Goal: Task Accomplishment & Management: Use online tool/utility

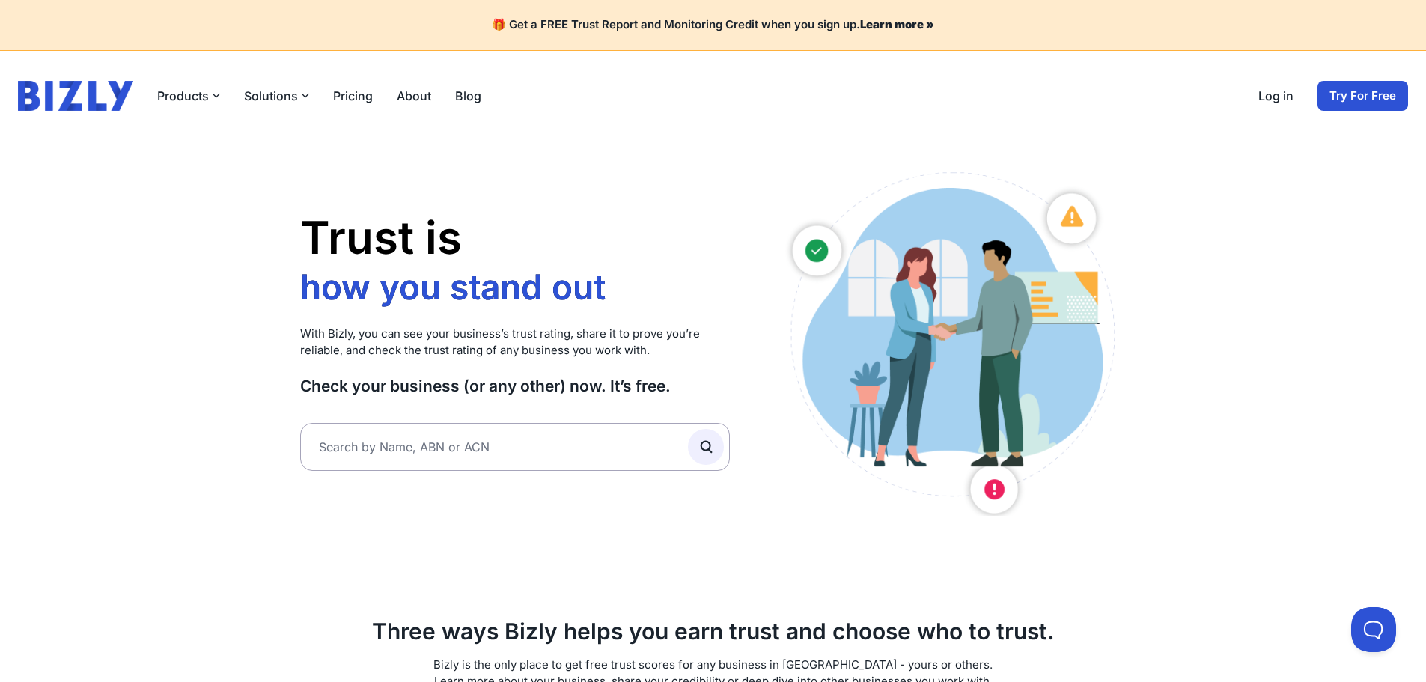
click at [1274, 100] on link "Log in" at bounding box center [1275, 96] width 35 height 18
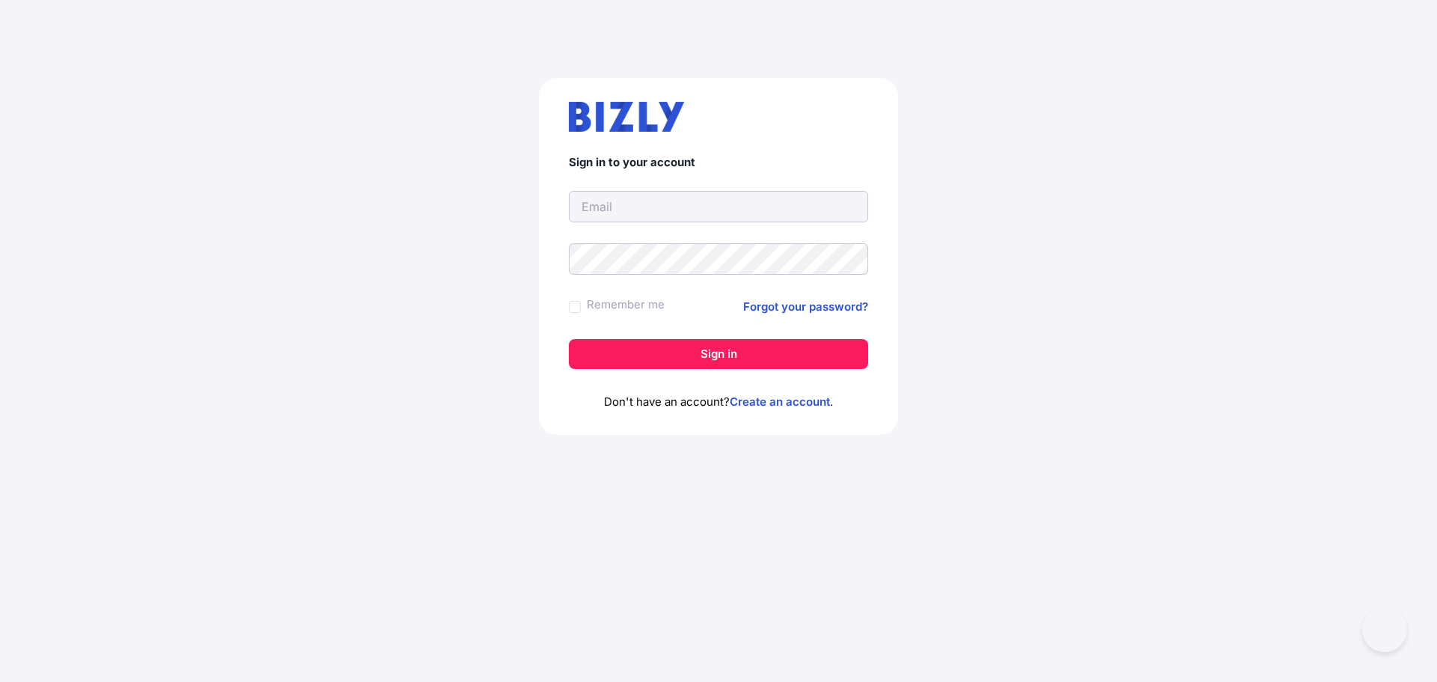
type input "[EMAIL_ADDRESS][DOMAIN_NAME]"
click at [675, 355] on button "Sign in" at bounding box center [718, 354] width 299 height 30
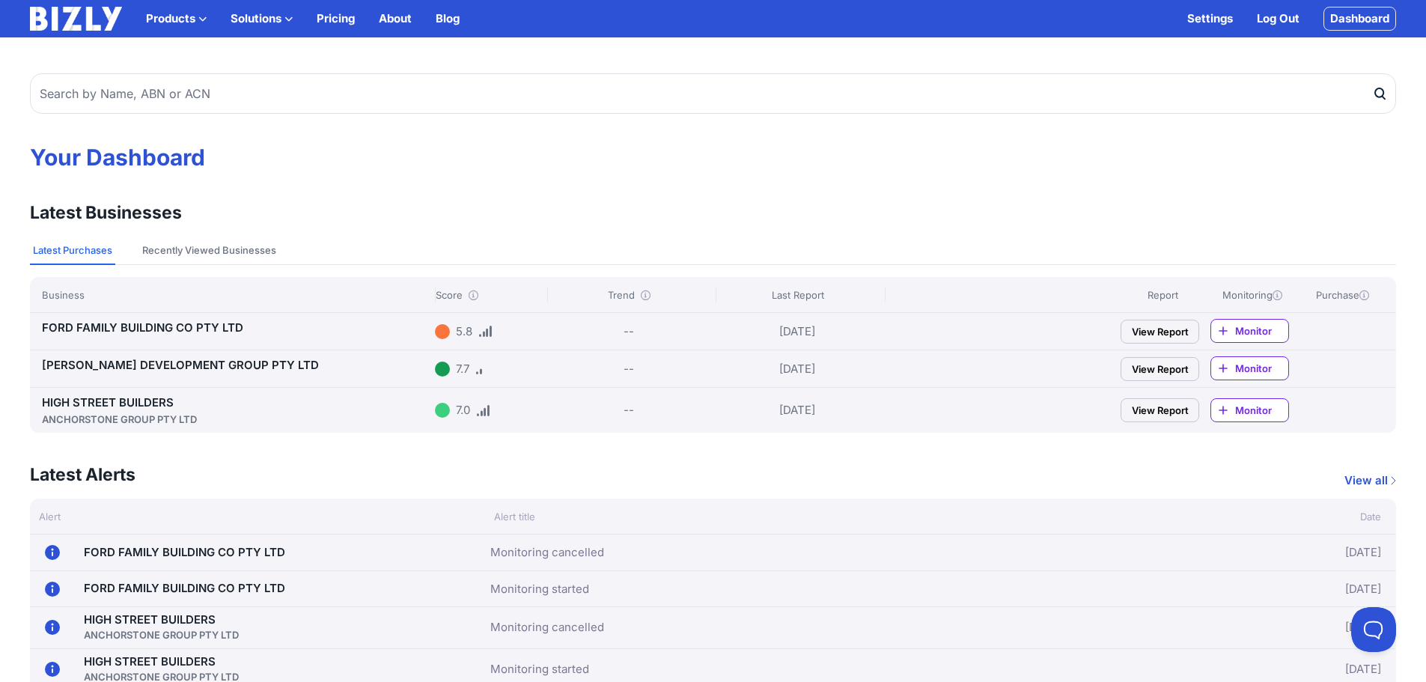
click at [207, 358] on link "[PERSON_NAME] DEVELOPMENT GROUP PTY LTD" at bounding box center [180, 365] width 277 height 14
click at [138, 398] on link "HIGH STREET BUILDERS ANCHORSTONE GROUP PTY LTD" at bounding box center [235, 410] width 387 height 31
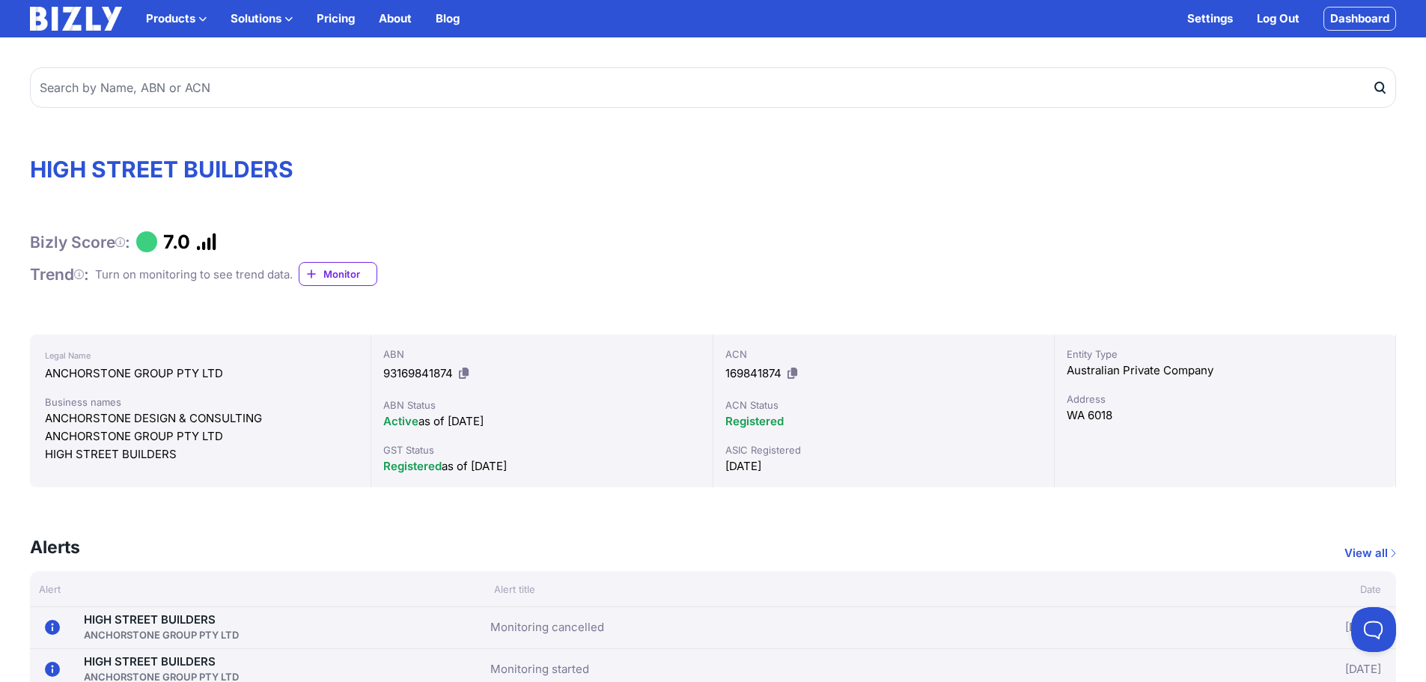
click at [335, 281] on span "Monitor" at bounding box center [349, 273] width 53 height 15
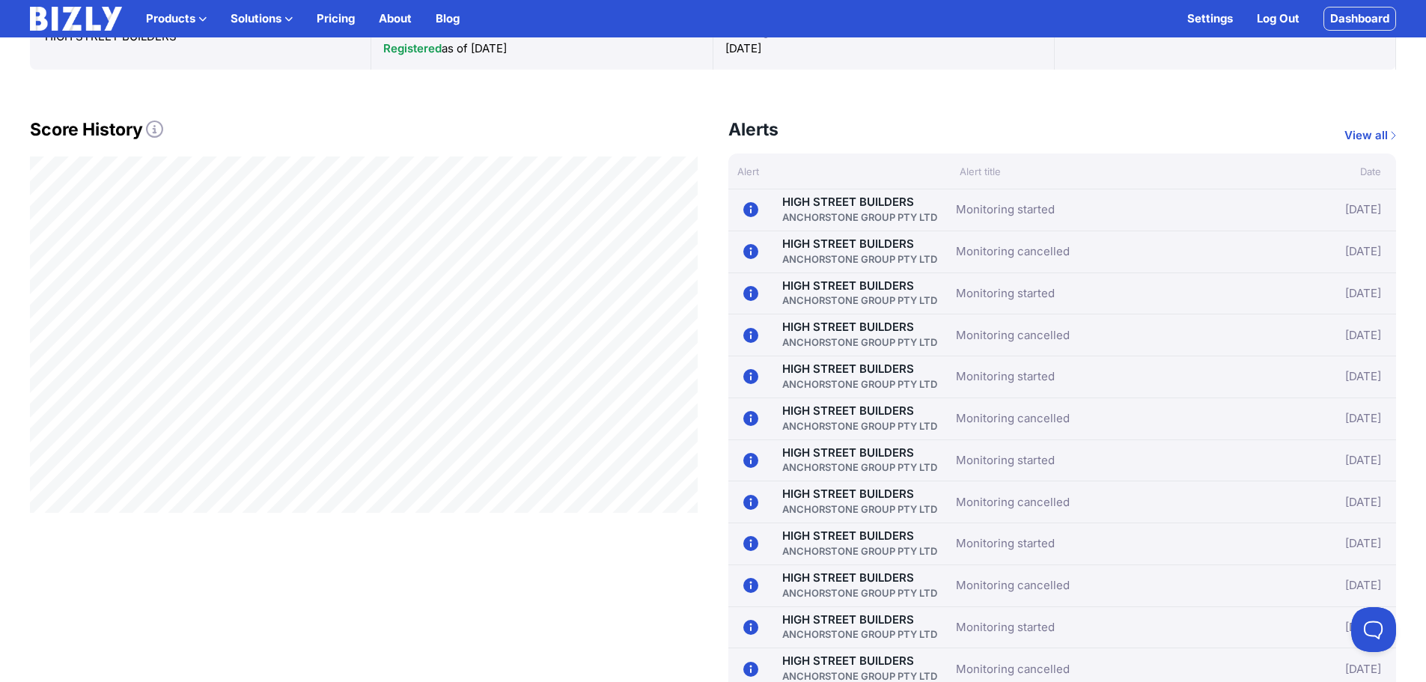
scroll to position [299, 0]
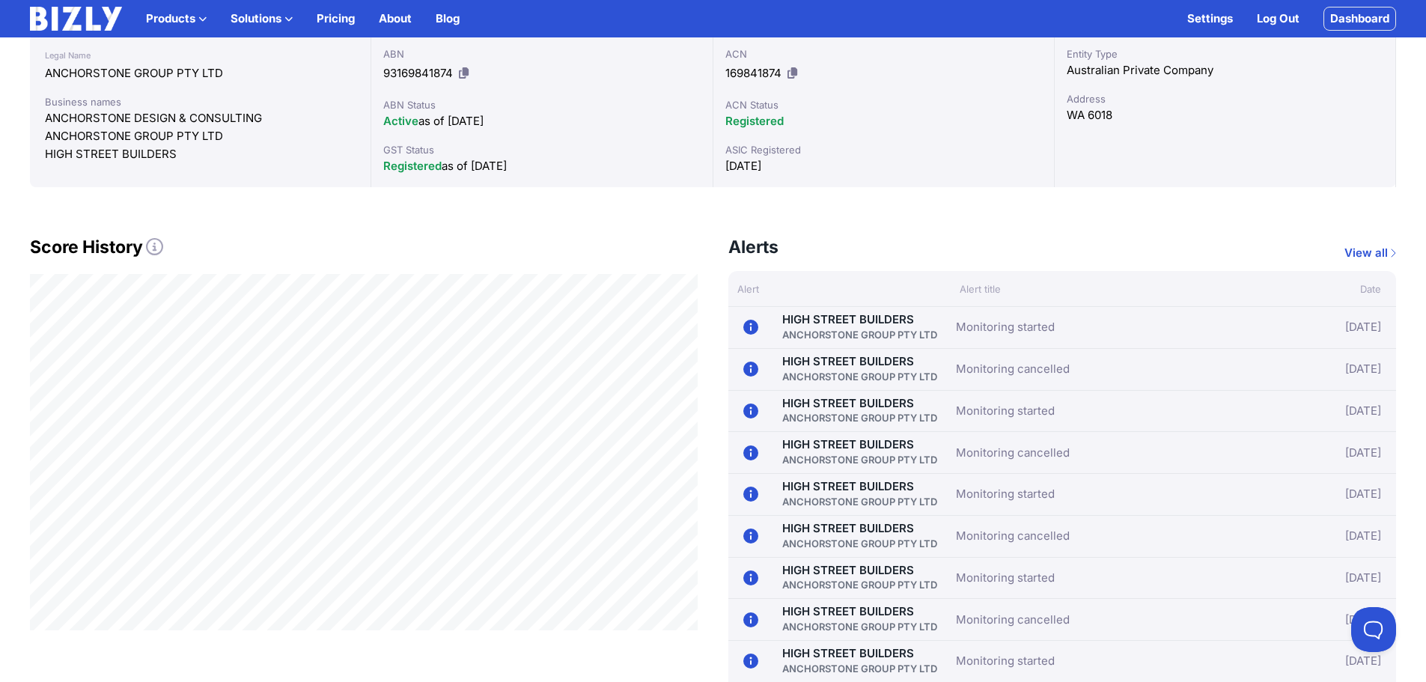
click at [1378, 242] on div "Alerts View all" at bounding box center [1062, 253] width 668 height 36
click at [1372, 251] on link "View all" at bounding box center [1370, 253] width 52 height 18
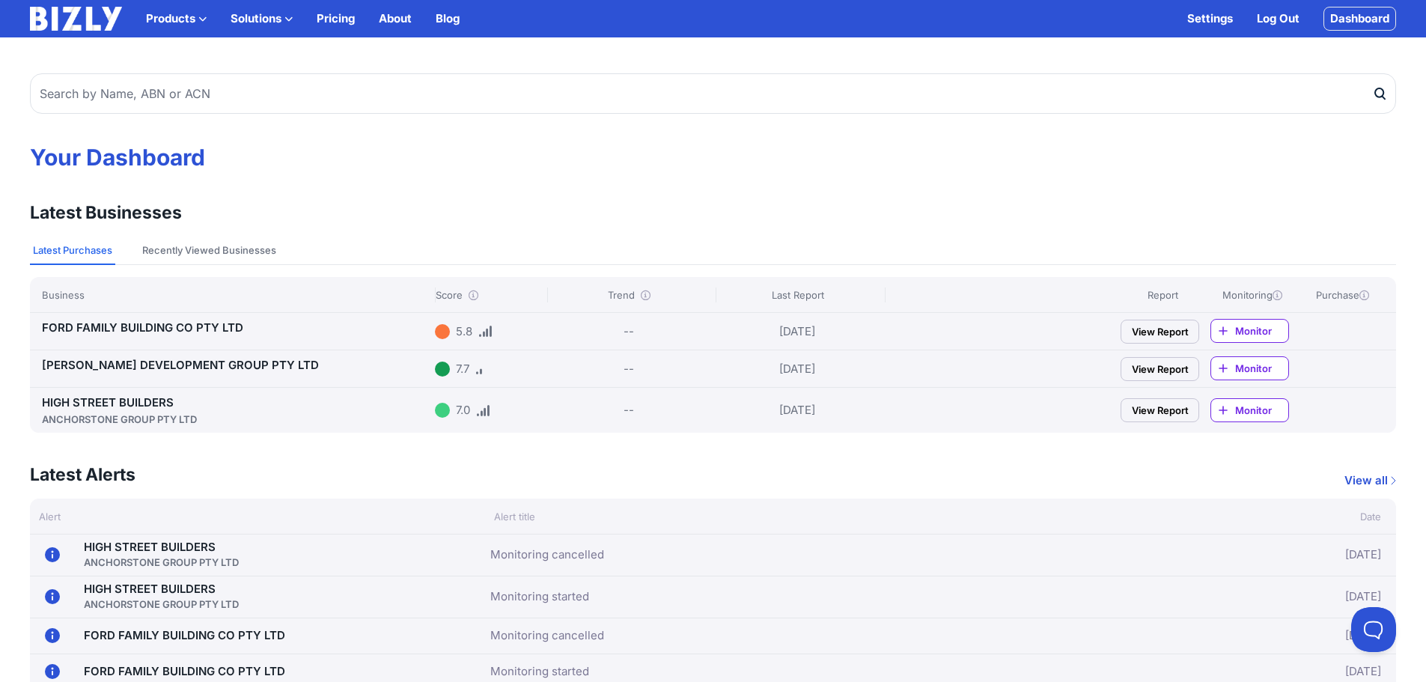
click at [171, 366] on link "TINGEY DEVELOPMENT GROUP PTY LTD" at bounding box center [180, 365] width 277 height 14
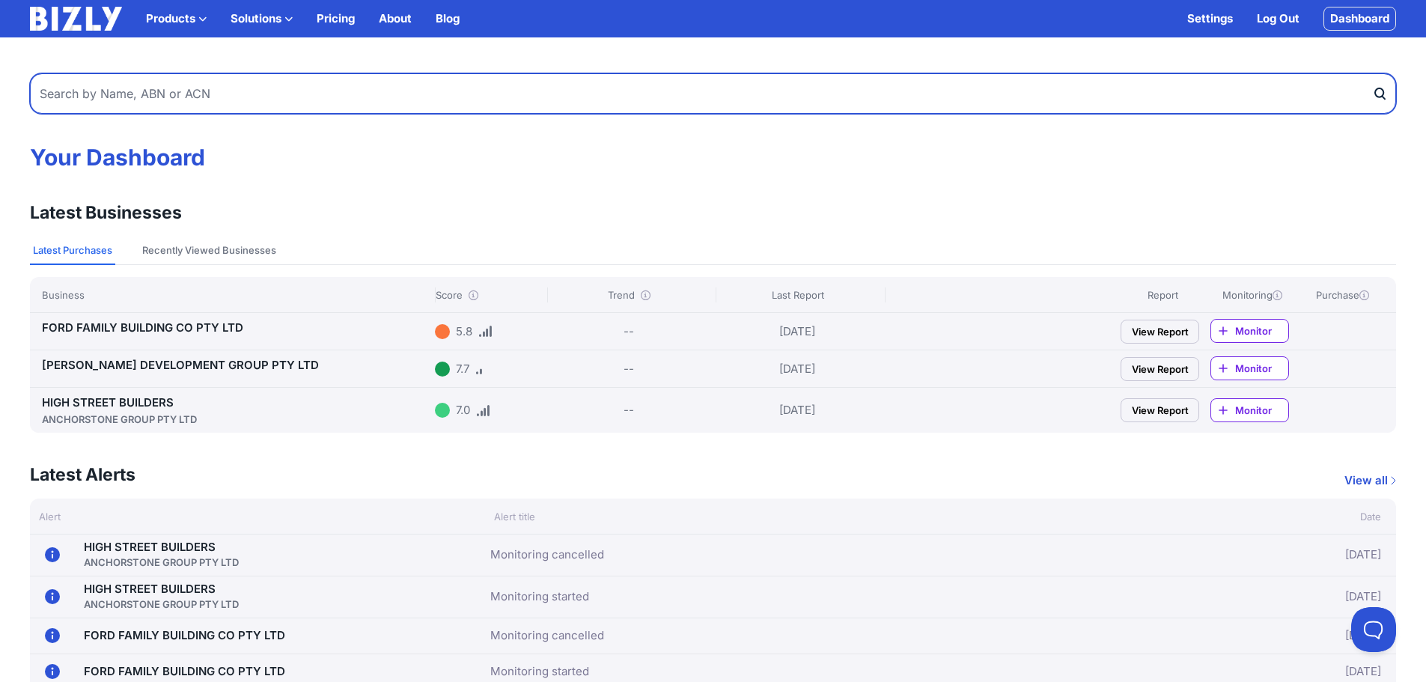
click at [287, 103] on input "text" at bounding box center [713, 93] width 1366 height 40
type input "trio homes"
click at [1372, 73] on button "submit" at bounding box center [1384, 93] width 24 height 40
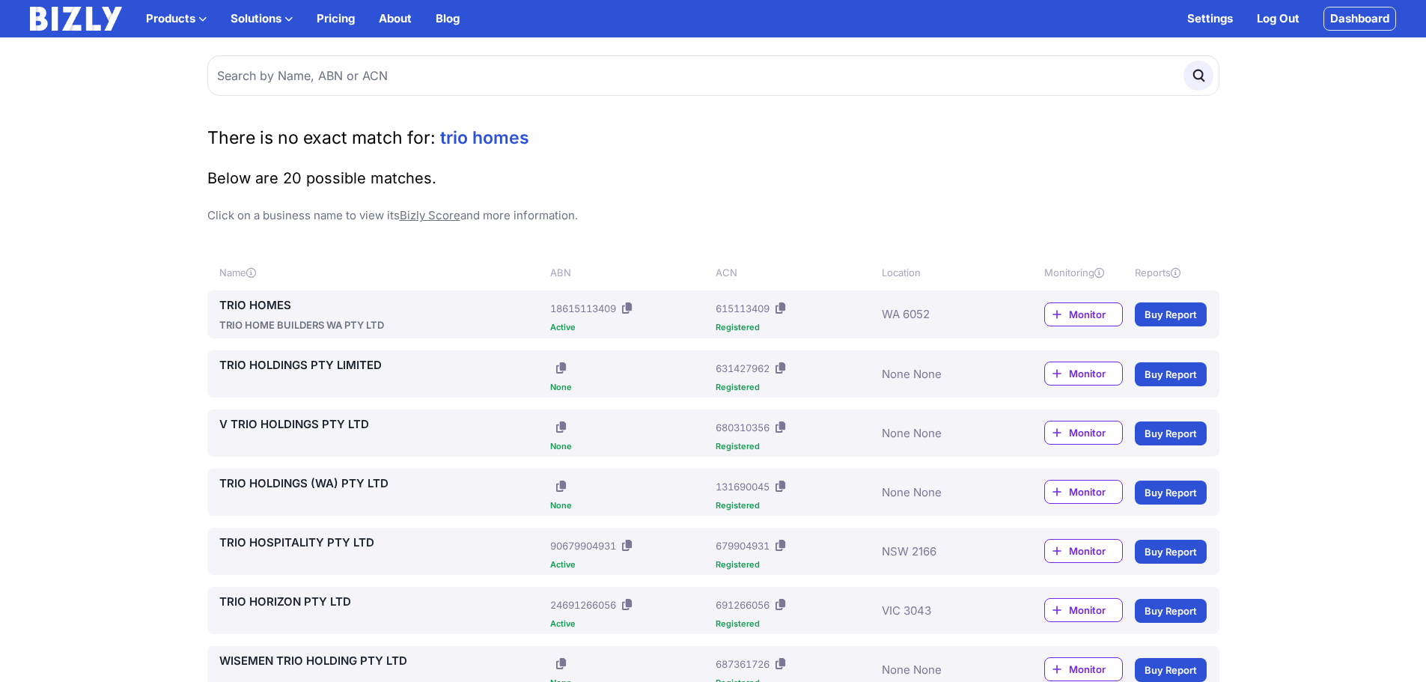
click at [266, 312] on link "TRIO HOMES" at bounding box center [382, 305] width 326 height 18
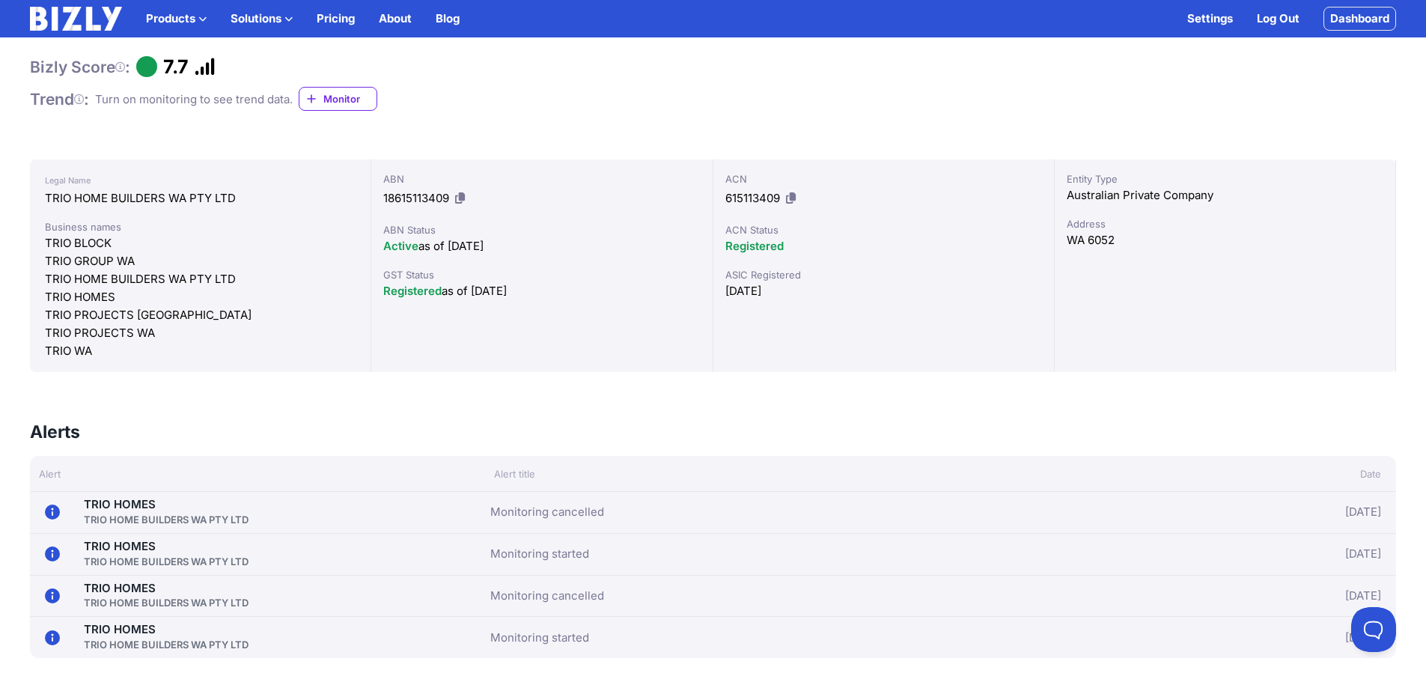
scroll to position [75, 0]
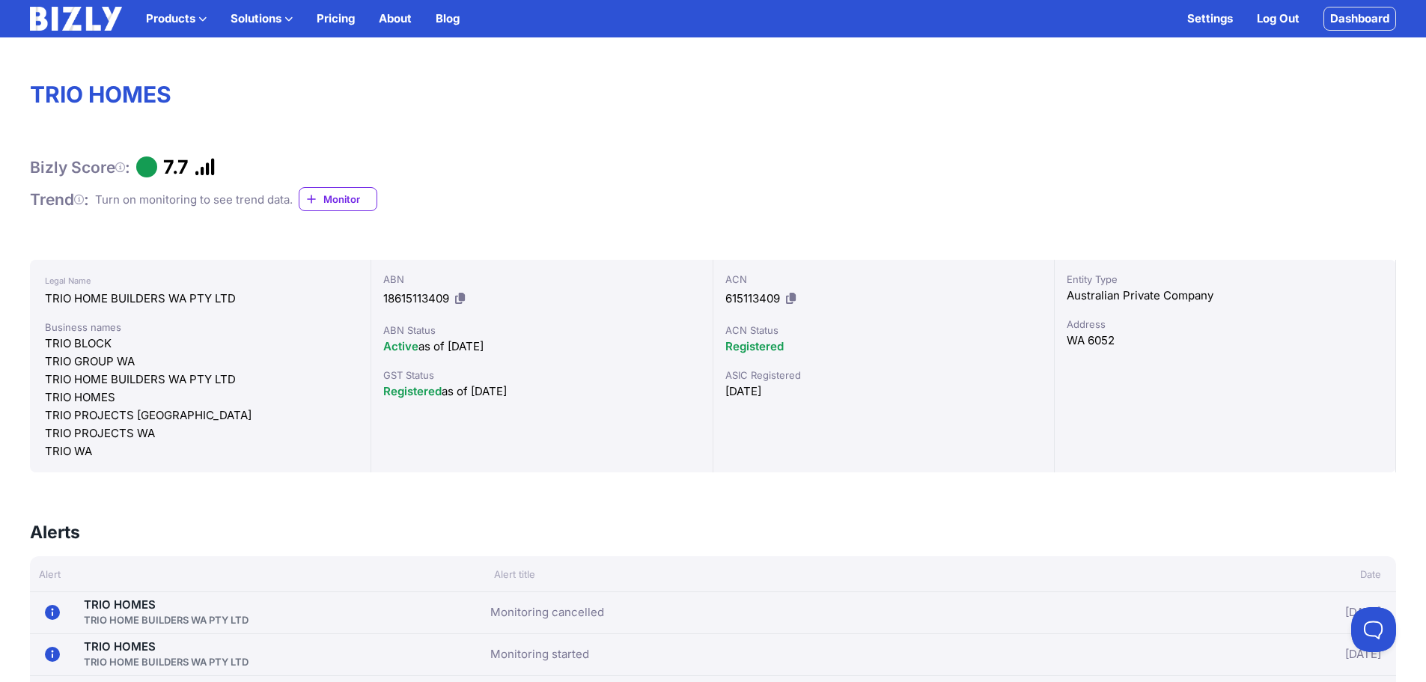
click at [350, 204] on span "Monitor" at bounding box center [349, 199] width 53 height 15
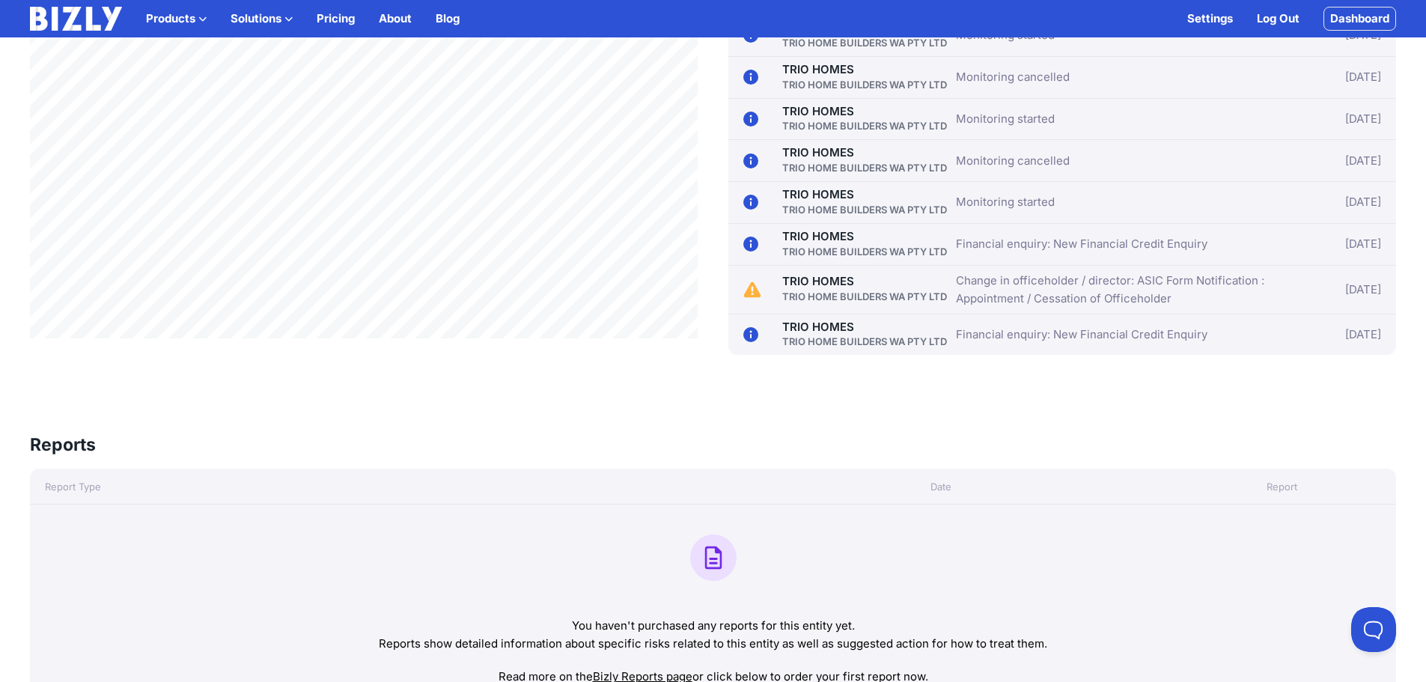
scroll to position [277, 0]
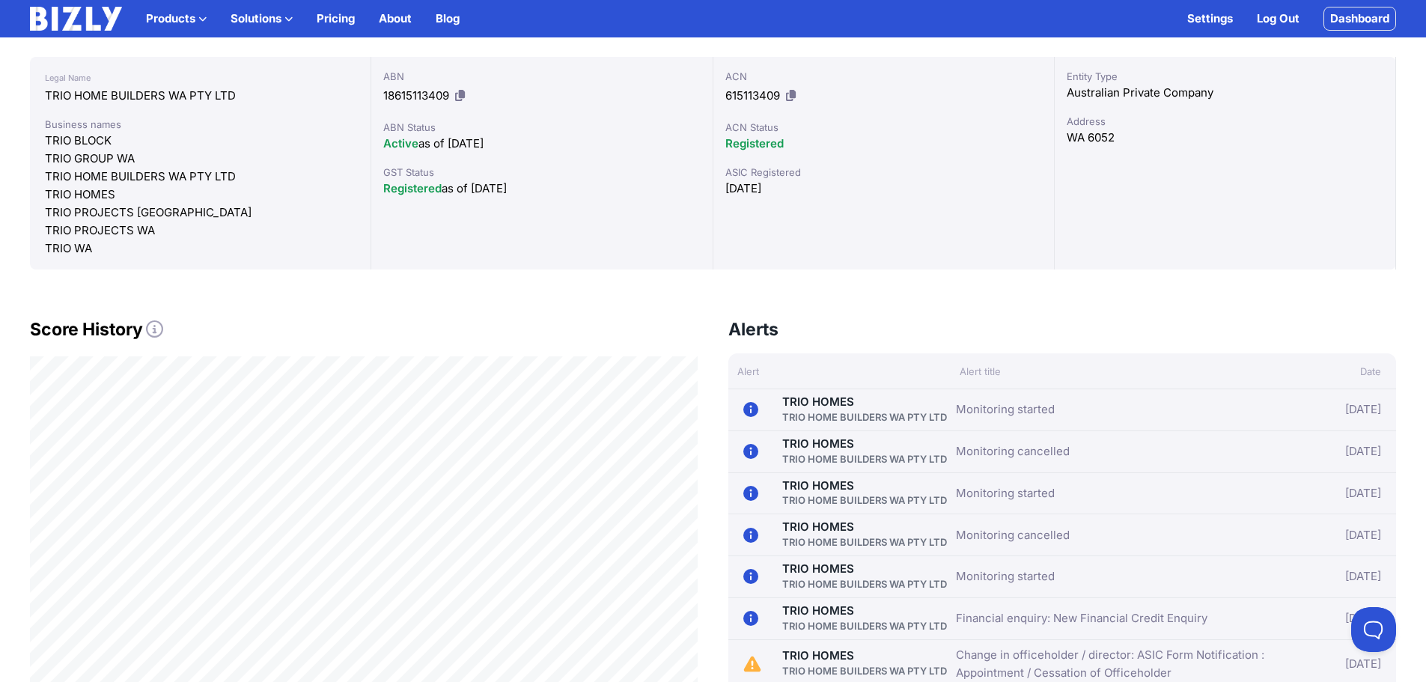
drag, startPoint x: 266, startPoint y: 388, endPoint x: 869, endPoint y: 288, distance: 610.6
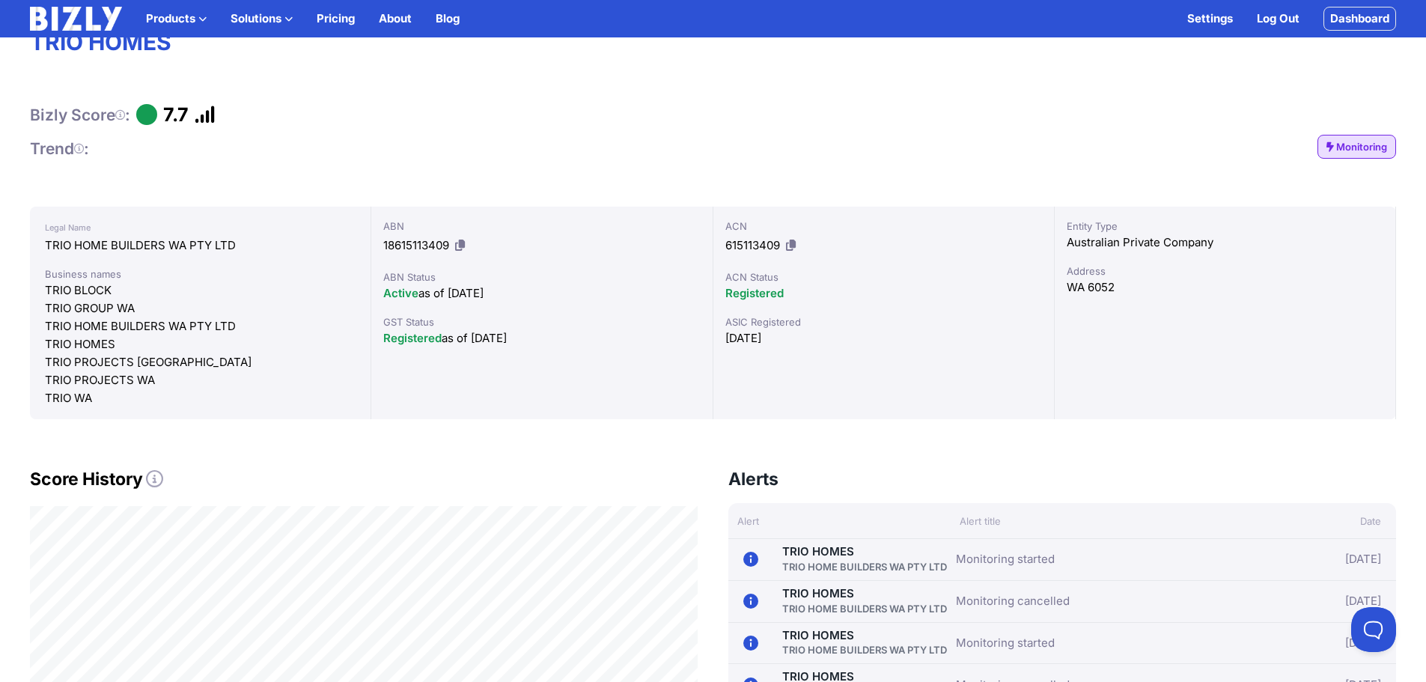
scroll to position [0, 0]
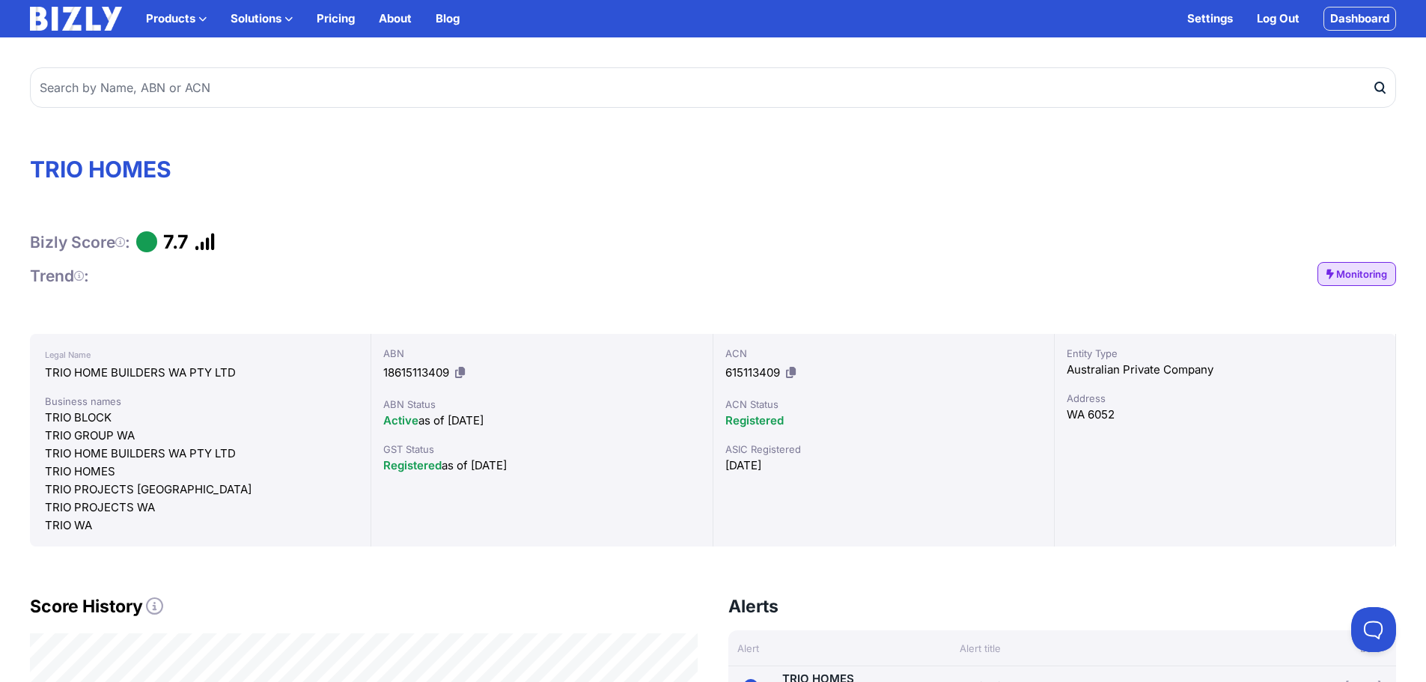
click at [1368, 267] on span "Monitoring" at bounding box center [1361, 273] width 51 height 15
